Goal: Navigation & Orientation: Go to known website

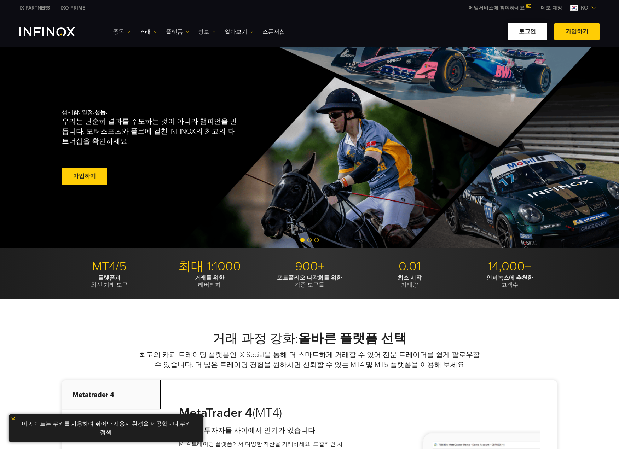
click at [521, 32] on link "로그인" at bounding box center [528, 31] width 40 height 17
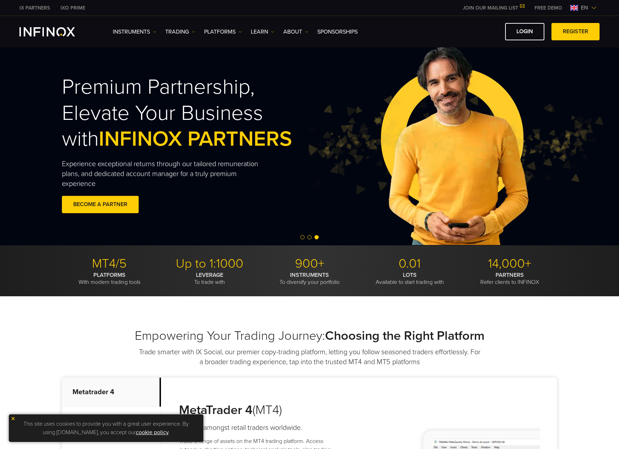
click at [585, 8] on span "en" at bounding box center [584, 8] width 13 height 8
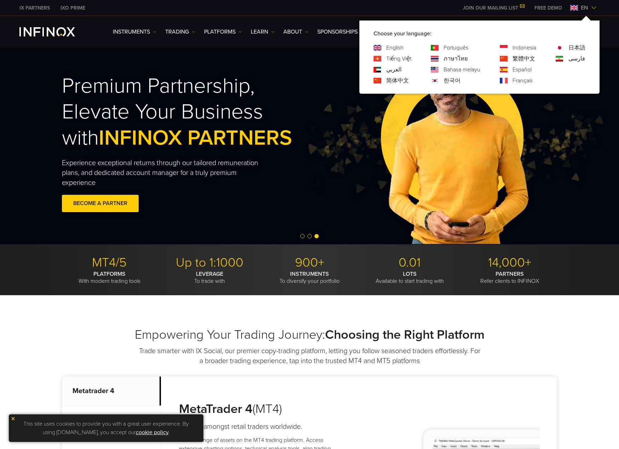
click at [588, 7] on span "en" at bounding box center [584, 8] width 13 height 8
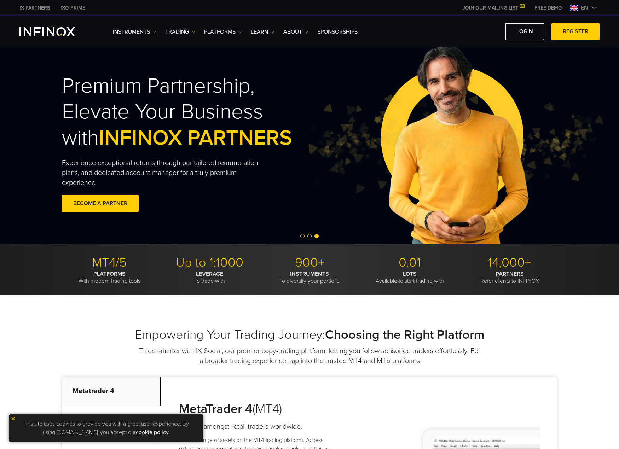
click at [588, 7] on span "en" at bounding box center [584, 8] width 13 height 8
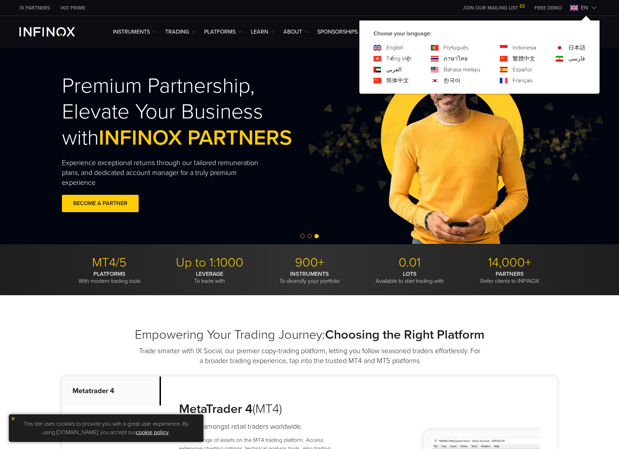
click at [448, 79] on link "한국어" at bounding box center [452, 80] width 17 height 8
